Goal: Information Seeking & Learning: Compare options

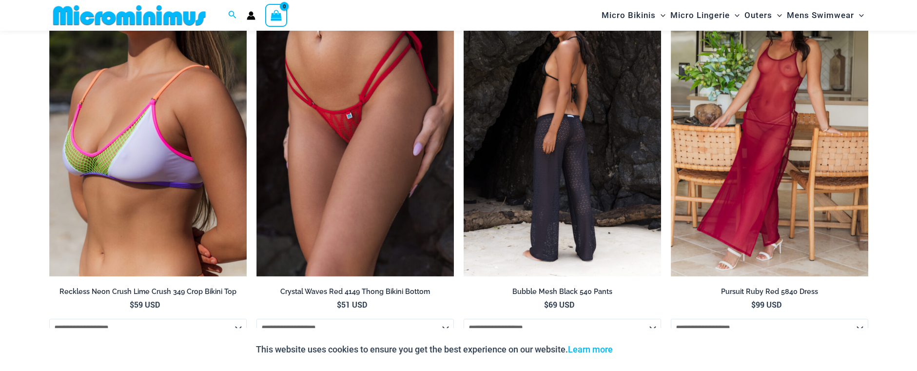
scroll to position [2380, 0]
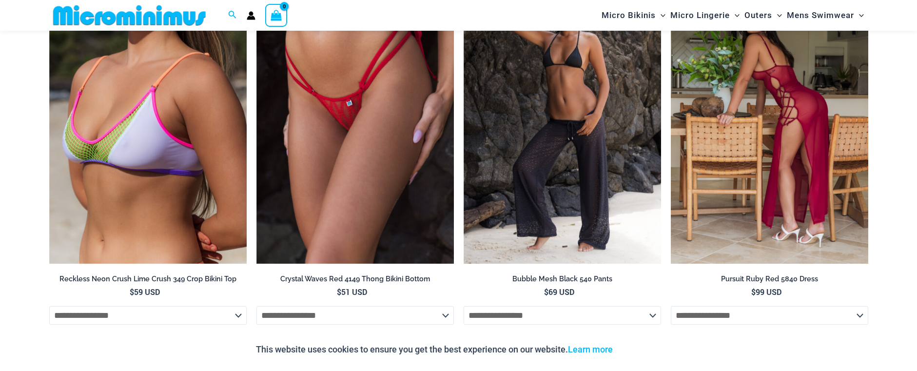
click at [779, 118] on img at bounding box center [769, 116] width 197 height 296
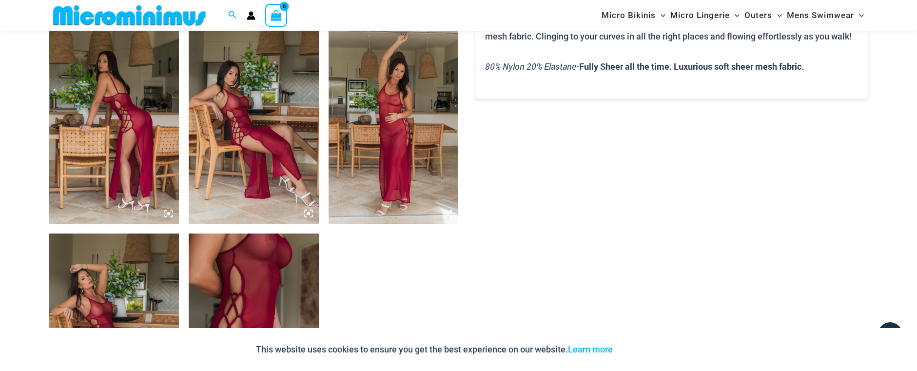
scroll to position [771, 0]
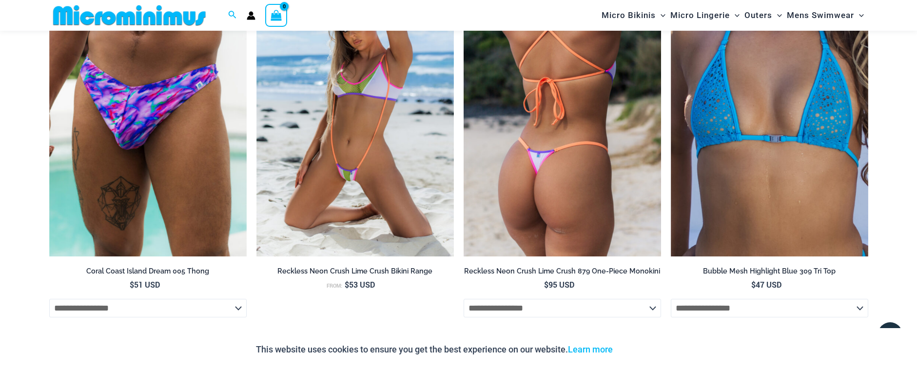
scroll to position [1994, 0]
